Goal: Information Seeking & Learning: Learn about a topic

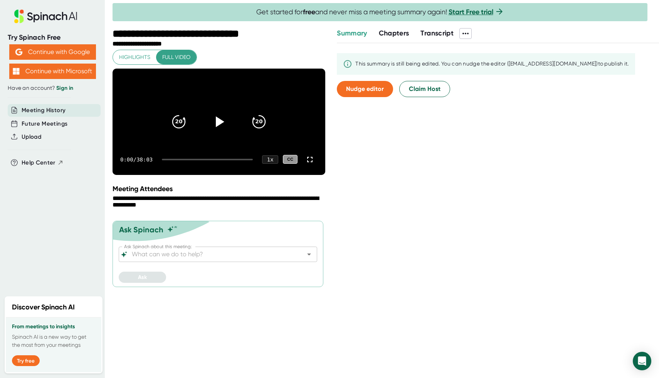
click at [151, 260] on input "Ask Spinach about this meeting:" at bounding box center [211, 254] width 162 height 11
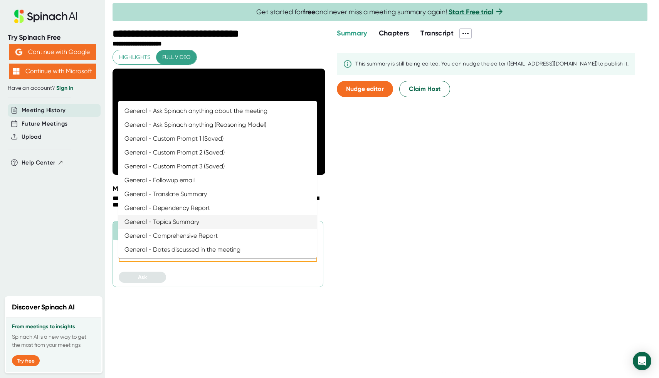
click at [190, 226] on li "General - Topics Summary" at bounding box center [217, 222] width 198 height 14
type input "General - Topics Summary"
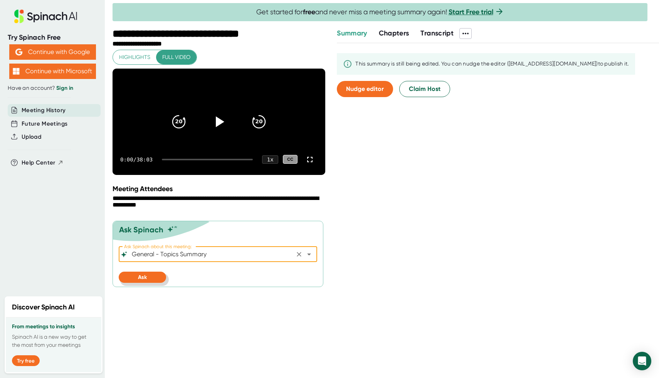
click at [147, 283] on button "Ask" at bounding box center [142, 277] width 47 height 11
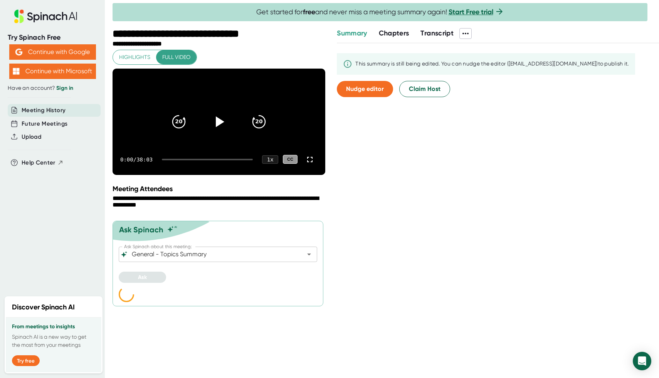
click at [144, 60] on span "Highlights" at bounding box center [134, 57] width 31 height 10
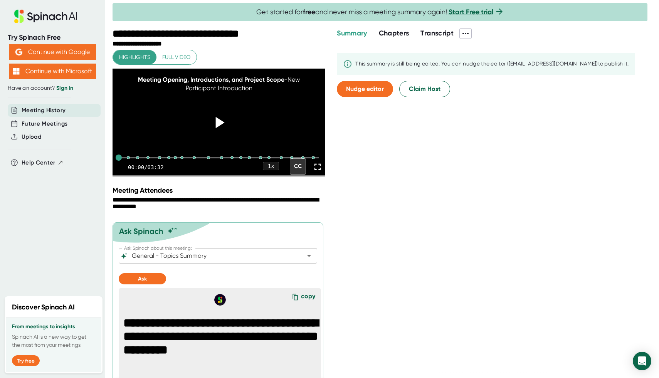
click at [222, 126] on icon at bounding box center [218, 121] width 19 height 19
click at [219, 128] on icon at bounding box center [218, 121] width 19 height 19
click at [218, 125] on icon at bounding box center [218, 121] width 19 height 19
click at [226, 131] on icon at bounding box center [218, 121] width 19 height 19
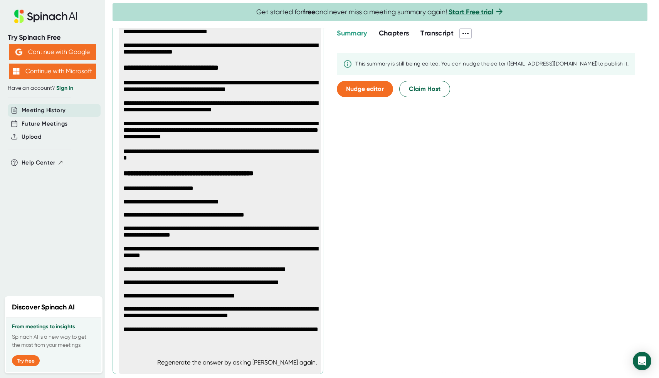
scroll to position [1555, 0]
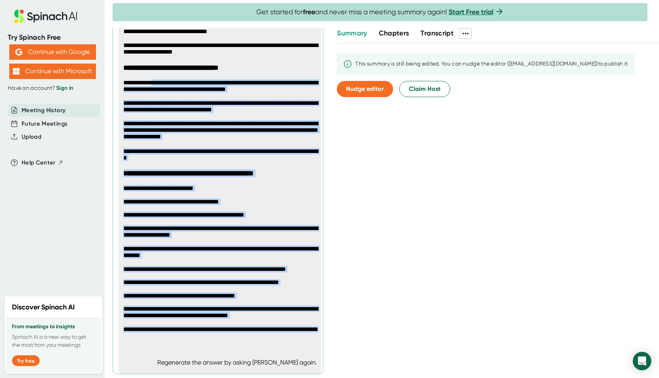
drag, startPoint x: 200, startPoint y: 339, endPoint x: 157, endPoint y: 96, distance: 246.4
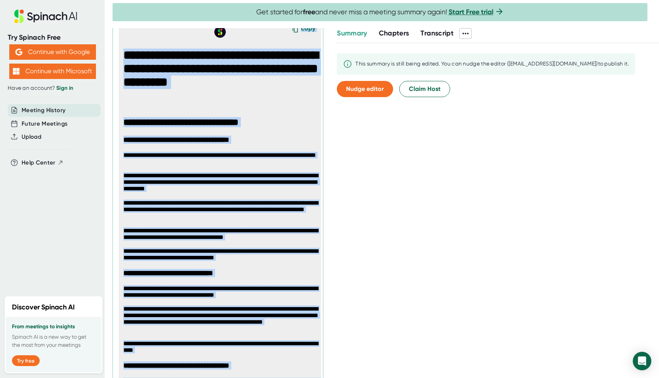
scroll to position [81, 0]
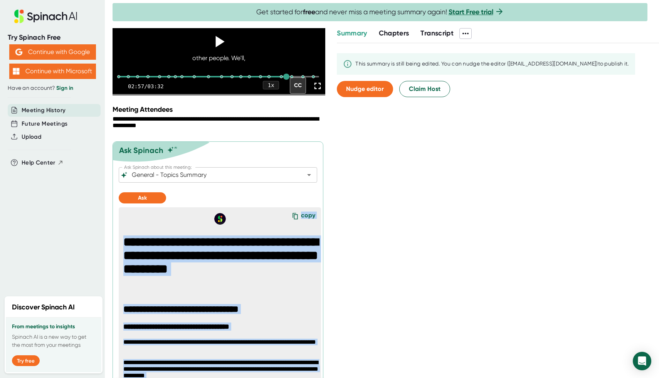
copy div "**********"
